Goal: Check status: Check status

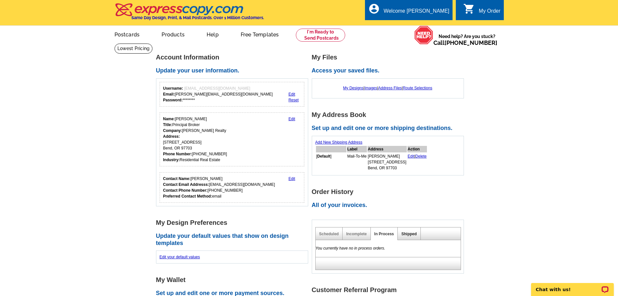
click at [412, 233] on link "Shipped" at bounding box center [409, 233] width 15 height 5
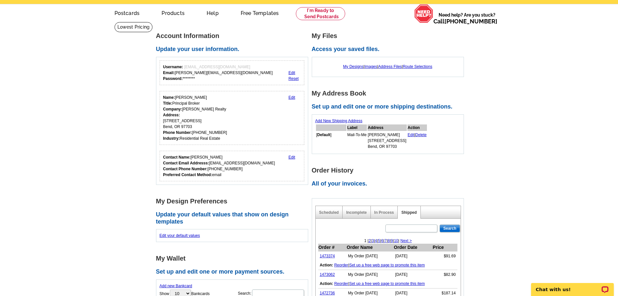
scroll to position [65, 0]
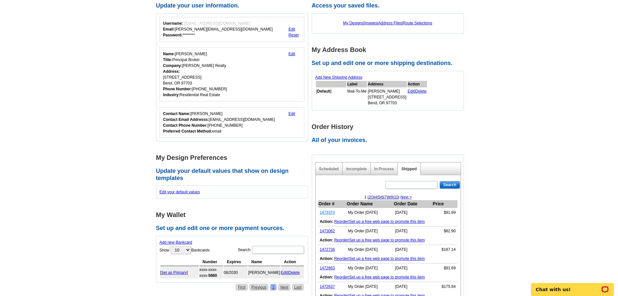
click at [330, 212] on link "1473374" at bounding box center [327, 212] width 15 height 5
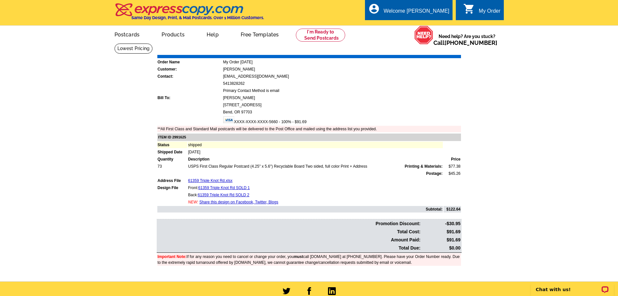
click at [443, 53] on link "Print Invoice" at bounding box center [445, 50] width 34 height 6
